Goal: Complete application form

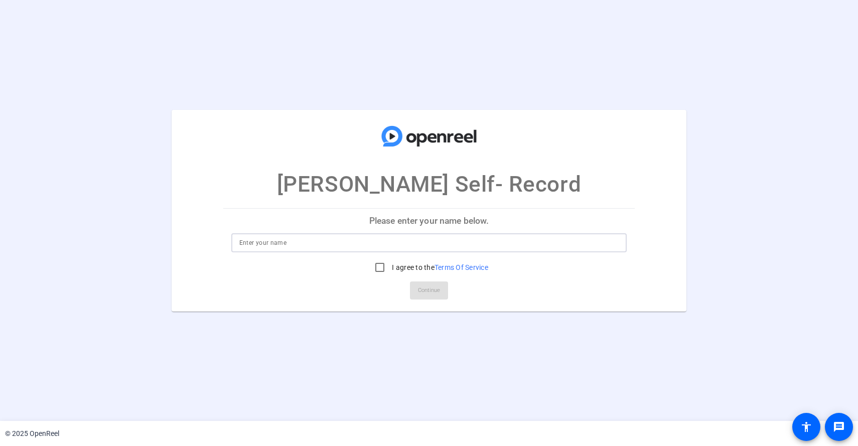
click at [321, 241] on input at bounding box center [429, 243] width 380 height 12
type input "[PERSON_NAME]"
click at [375, 268] on input "I agree to the Terms Of Service" at bounding box center [380, 267] width 20 height 20
checkbox input "true"
click at [430, 293] on span "Continue" at bounding box center [429, 290] width 22 height 15
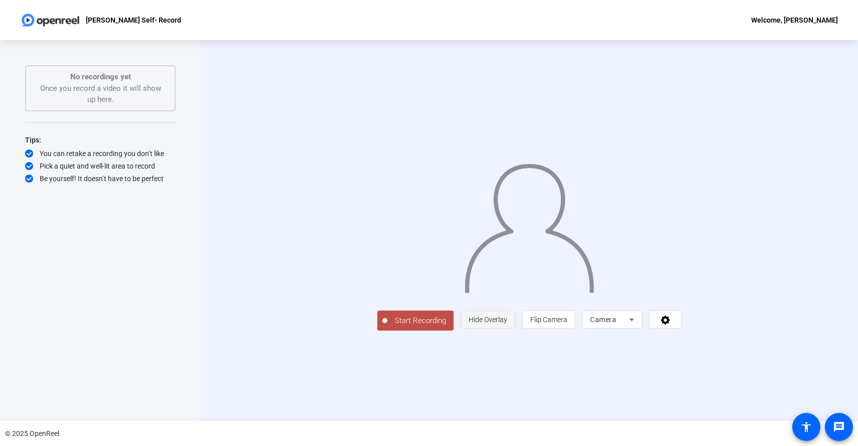
click at [507, 324] on span "Hide Overlay" at bounding box center [488, 320] width 39 height 8
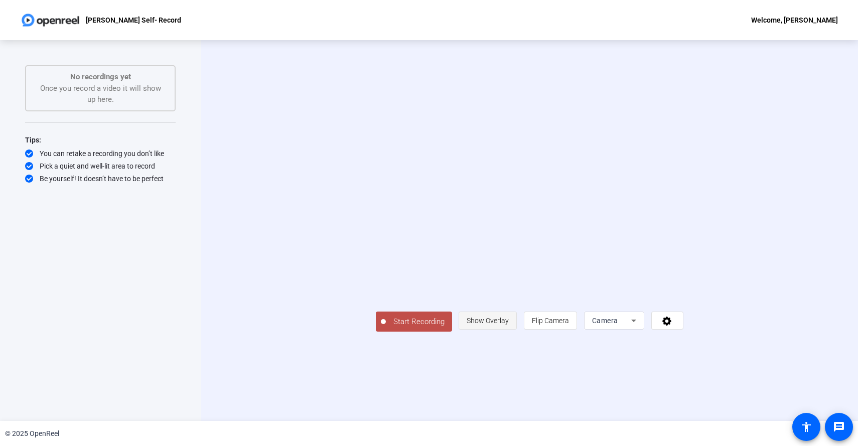
click at [509, 325] on span "Show Overlay" at bounding box center [488, 321] width 42 height 8
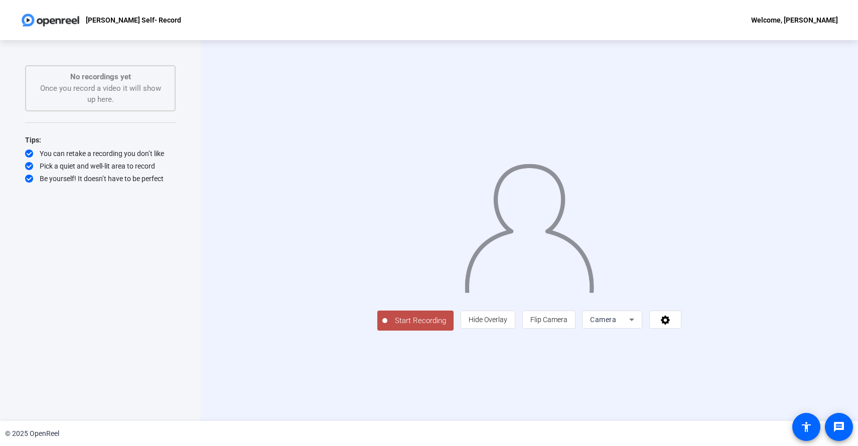
click at [629, 326] on div "Camera" at bounding box center [609, 320] width 39 height 12
click at [787, 395] on div at bounding box center [429, 223] width 858 height 446
click at [681, 332] on span at bounding box center [665, 320] width 31 height 24
